Goal: Navigation & Orientation: Find specific page/section

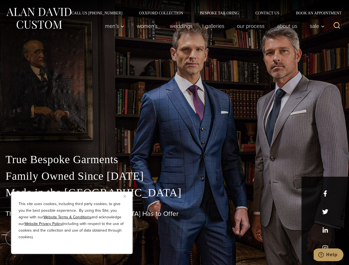
click at [174, 133] on div "True Bespoke Garments Family Owned Since [DATE] Made in [GEOGRAPHIC_DATA] The B…" at bounding box center [174, 194] width 349 height 141
click at [127, 196] on button "Close" at bounding box center [126, 196] width 7 height 7
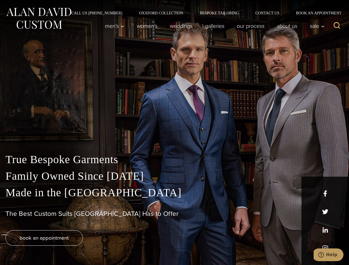
click at [72, 247] on div "True Bespoke Garments Family Owned Since [DATE] Made in [GEOGRAPHIC_DATA] The B…" at bounding box center [174, 208] width 349 height 114
click at [337, 26] on icon "Search" at bounding box center [337, 26] width 8 height 8
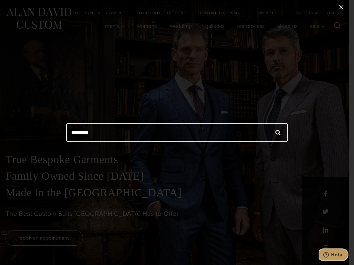
click at [328, 255] on icon "Help" at bounding box center [326, 255] width 6 height 6
